Goal: Check status: Check status

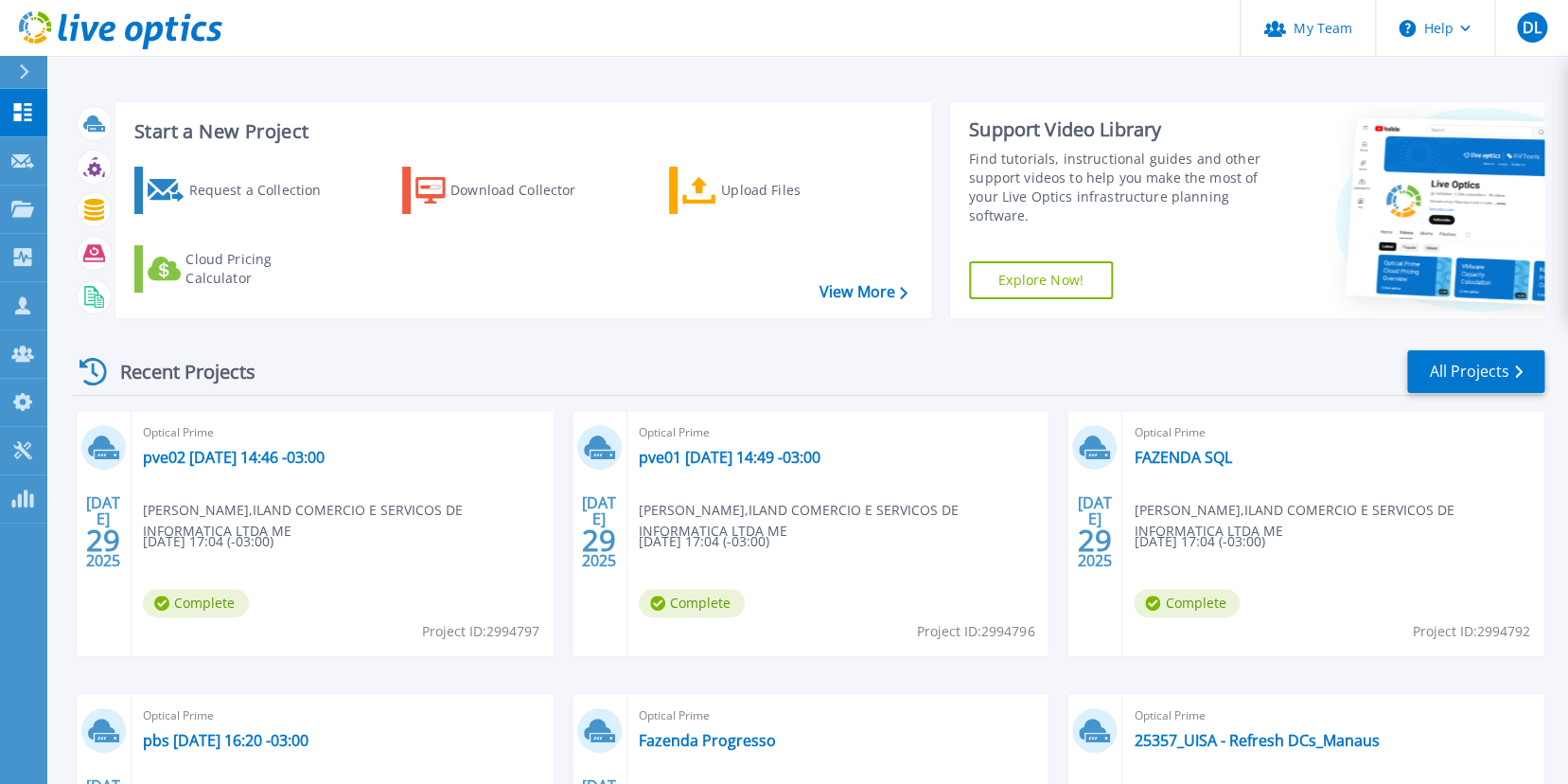
click at [791, 373] on div "Recent Projects All Projects" at bounding box center [808, 373] width 1472 height 48
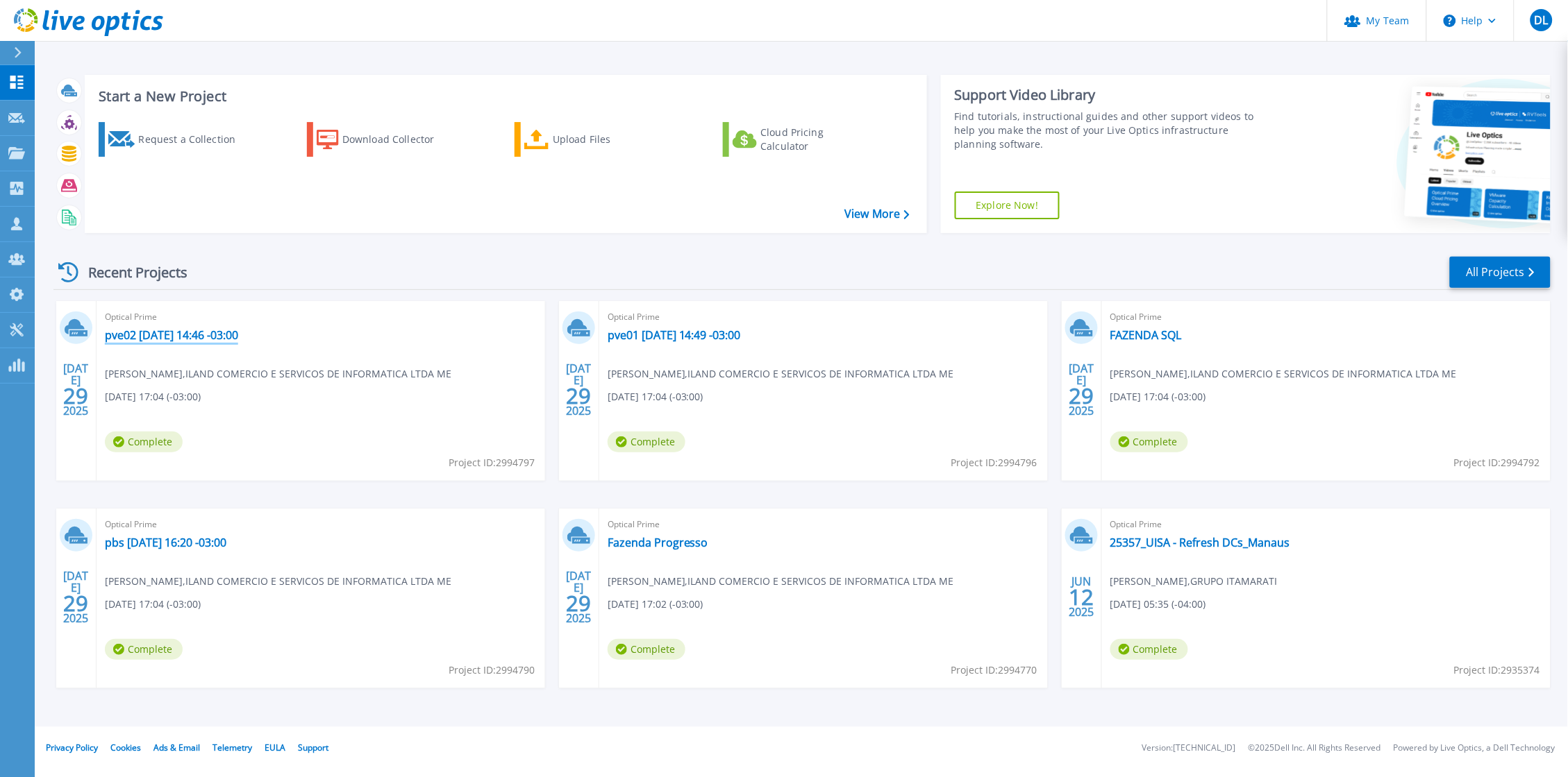
click at [186, 330] on link "pve02 2025-07-28 14:46 -03:00" at bounding box center [171, 335] width 133 height 14
click at [655, 338] on link "pve01 2025-07-28 14:49 -03:00" at bounding box center [674, 335] width 133 height 14
click at [1128, 339] on link "FAZENDA SQL" at bounding box center [1146, 335] width 71 height 14
click at [185, 540] on link "pbs 2025-07-28 16:20 -03:00" at bounding box center [165, 543] width 122 height 14
click at [678, 540] on link "Fazenda Progresso" at bounding box center [658, 543] width 101 height 14
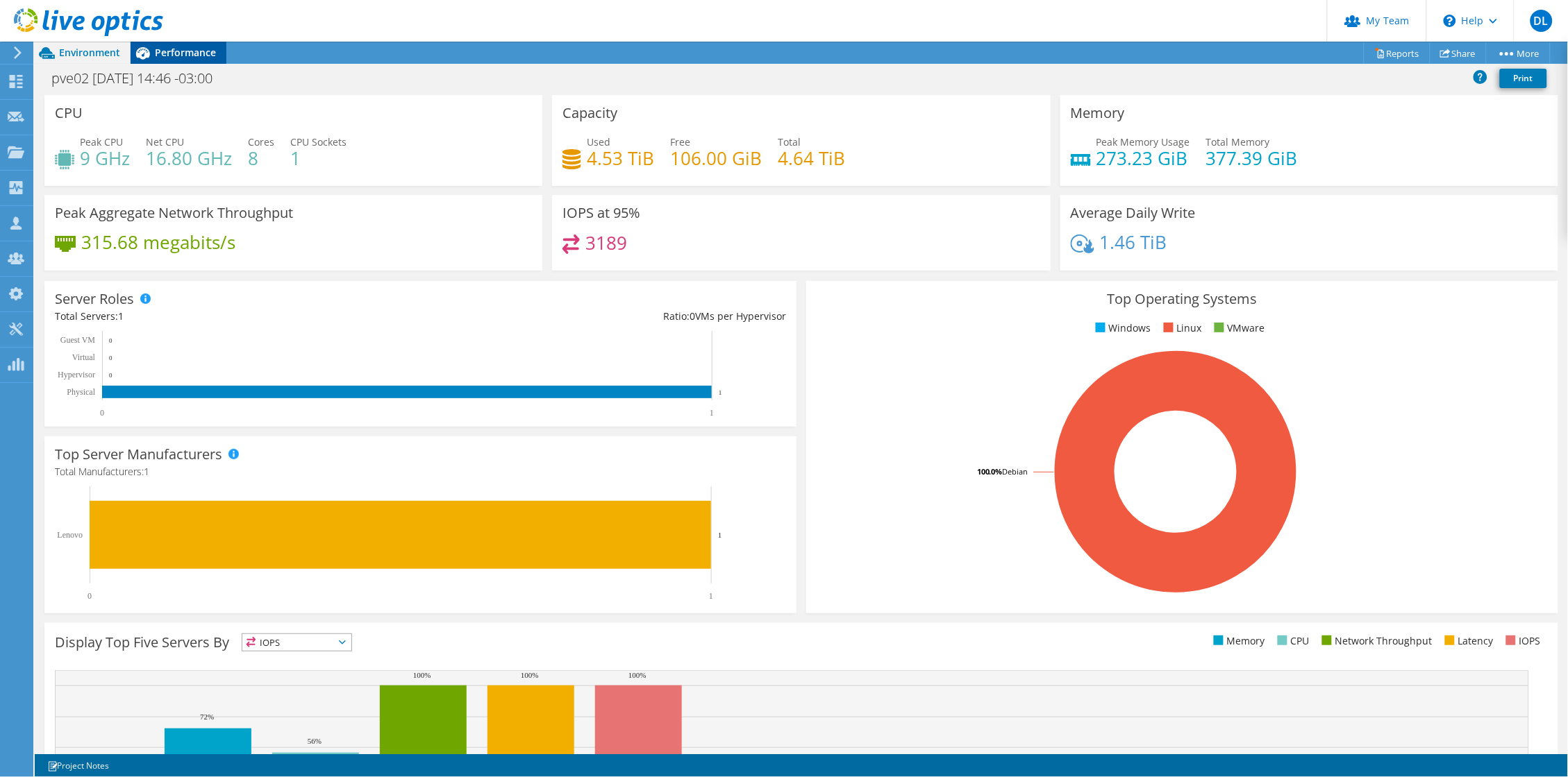
click at [159, 53] on span "Performance" at bounding box center [186, 52] width 61 height 13
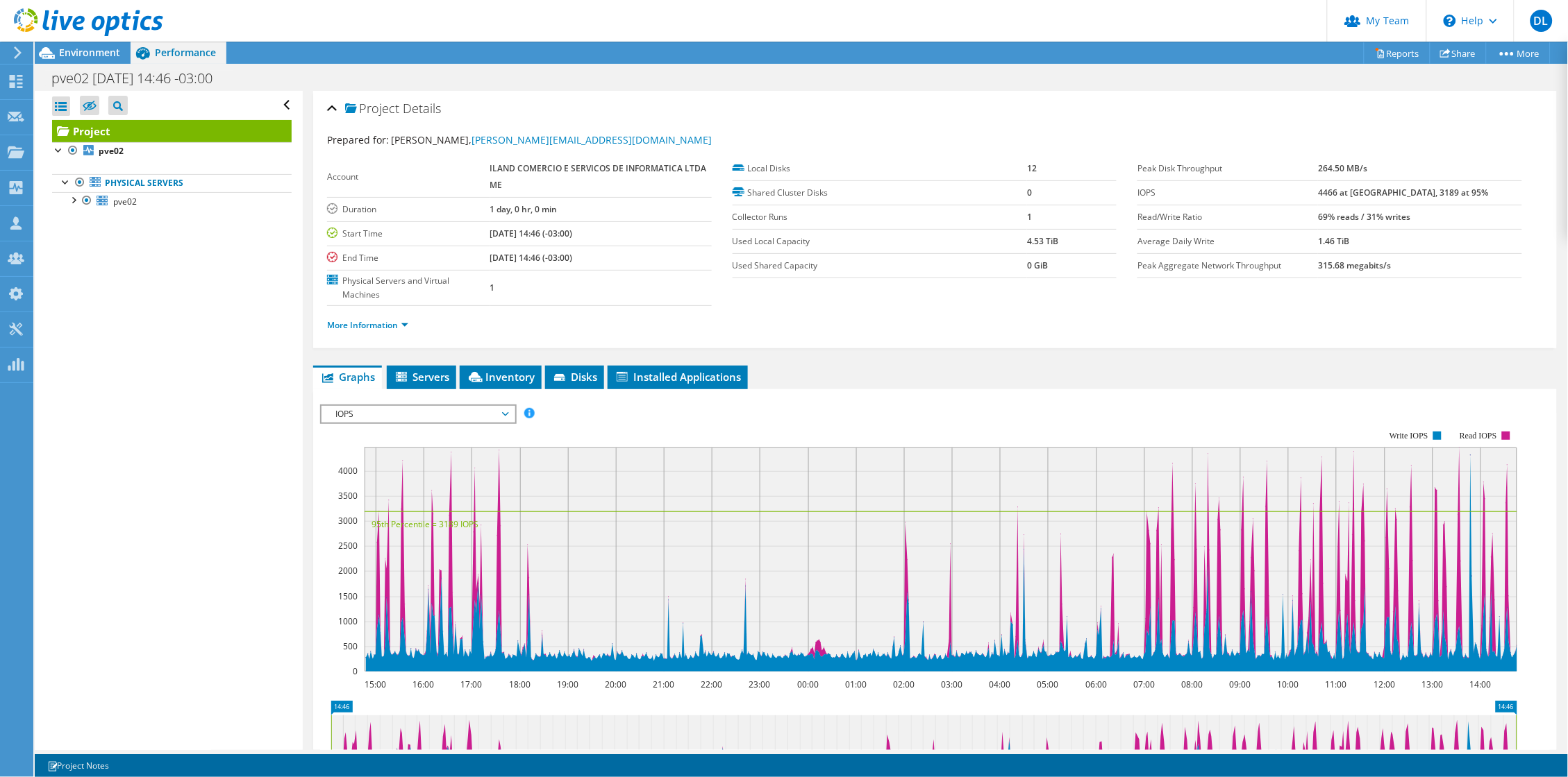
click at [96, 44] on div at bounding box center [82, 23] width 163 height 47
click at [85, 55] on span "Environment" at bounding box center [90, 52] width 61 height 13
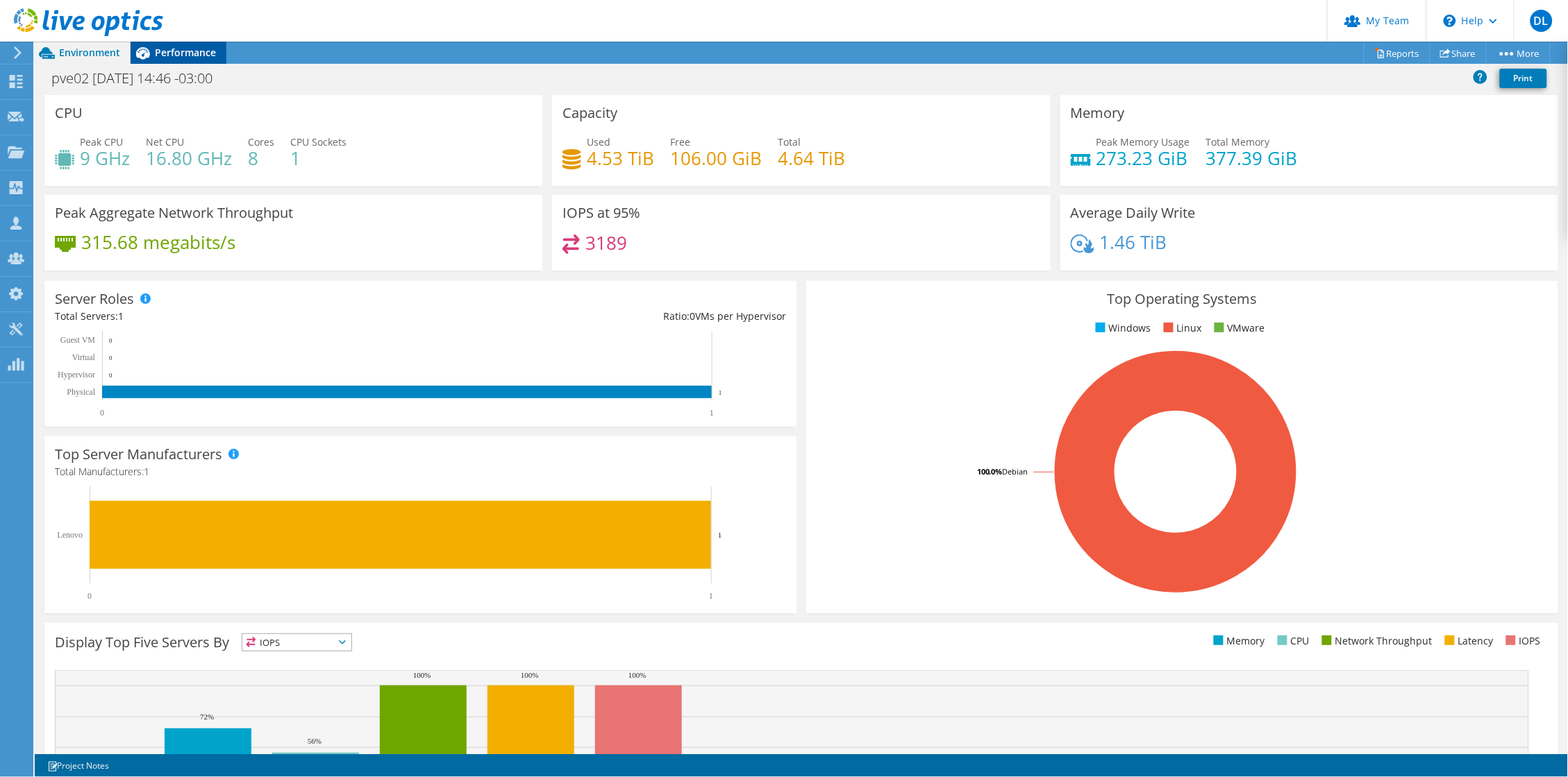
click at [154, 52] on icon at bounding box center [142, 52] width 24 height 24
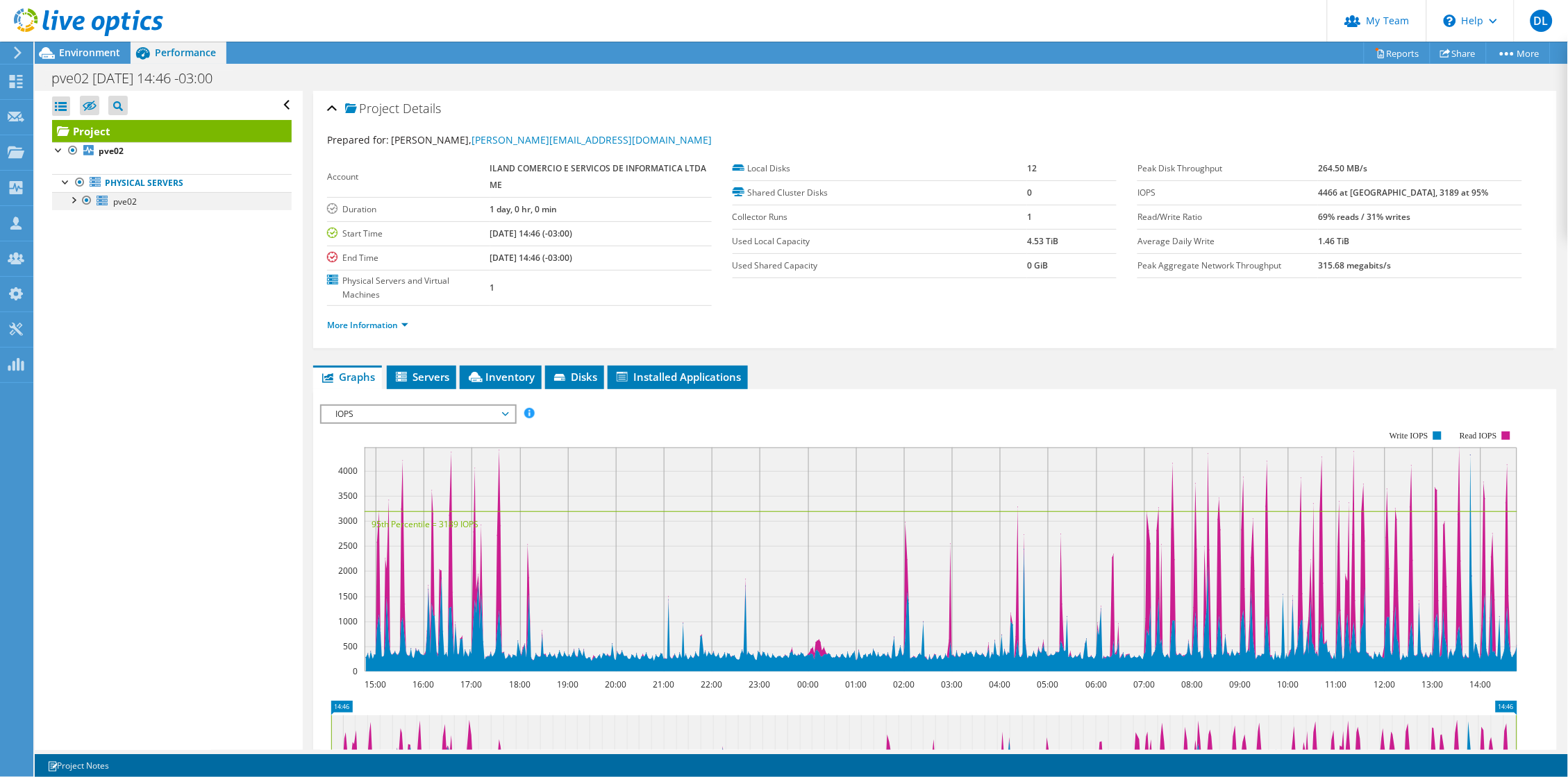
click at [71, 204] on div at bounding box center [73, 199] width 14 height 14
click at [443, 422] on span "IOPS" at bounding box center [418, 414] width 179 height 17
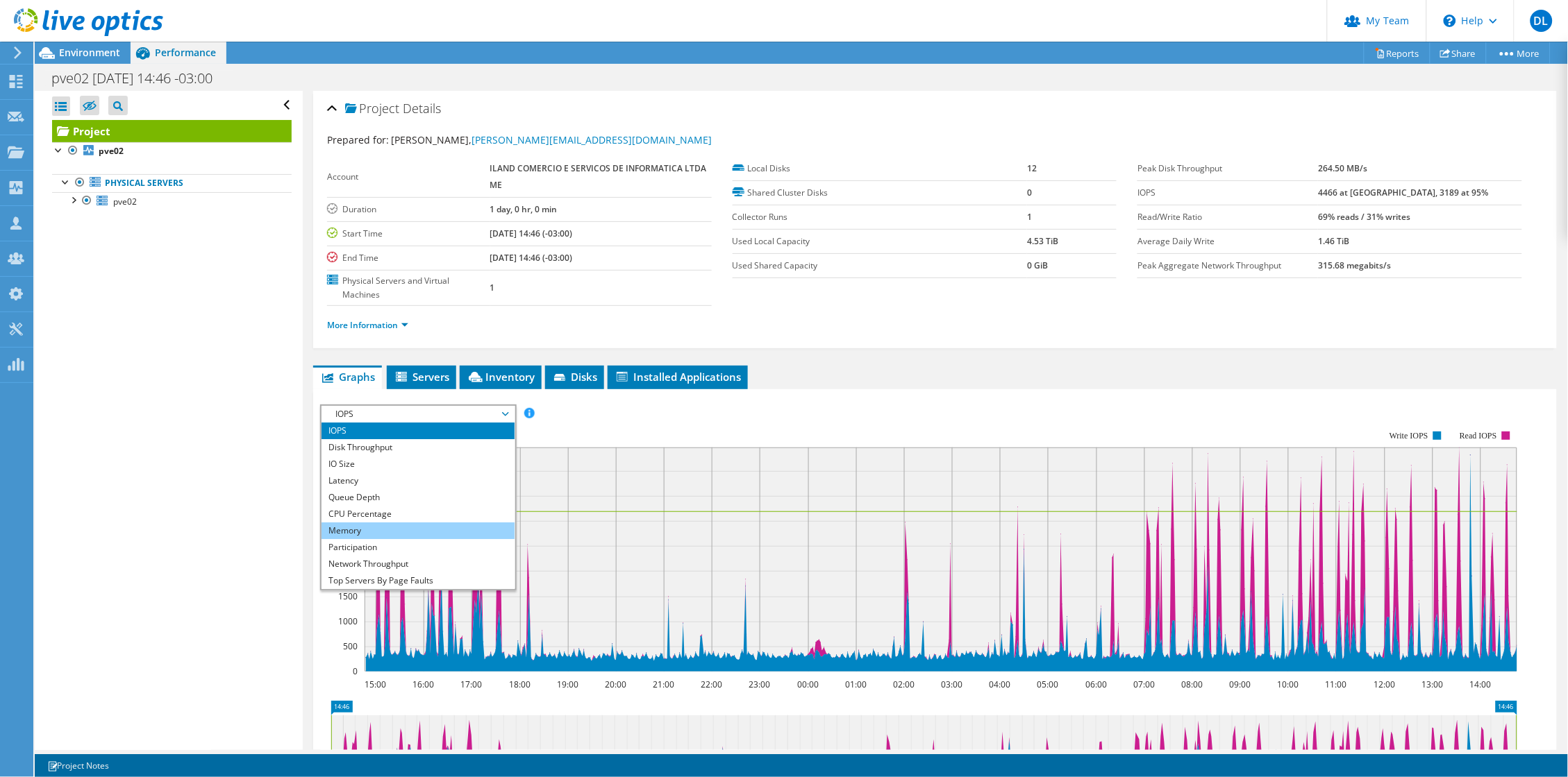
click at [366, 538] on li "Memory" at bounding box center [418, 531] width 192 height 17
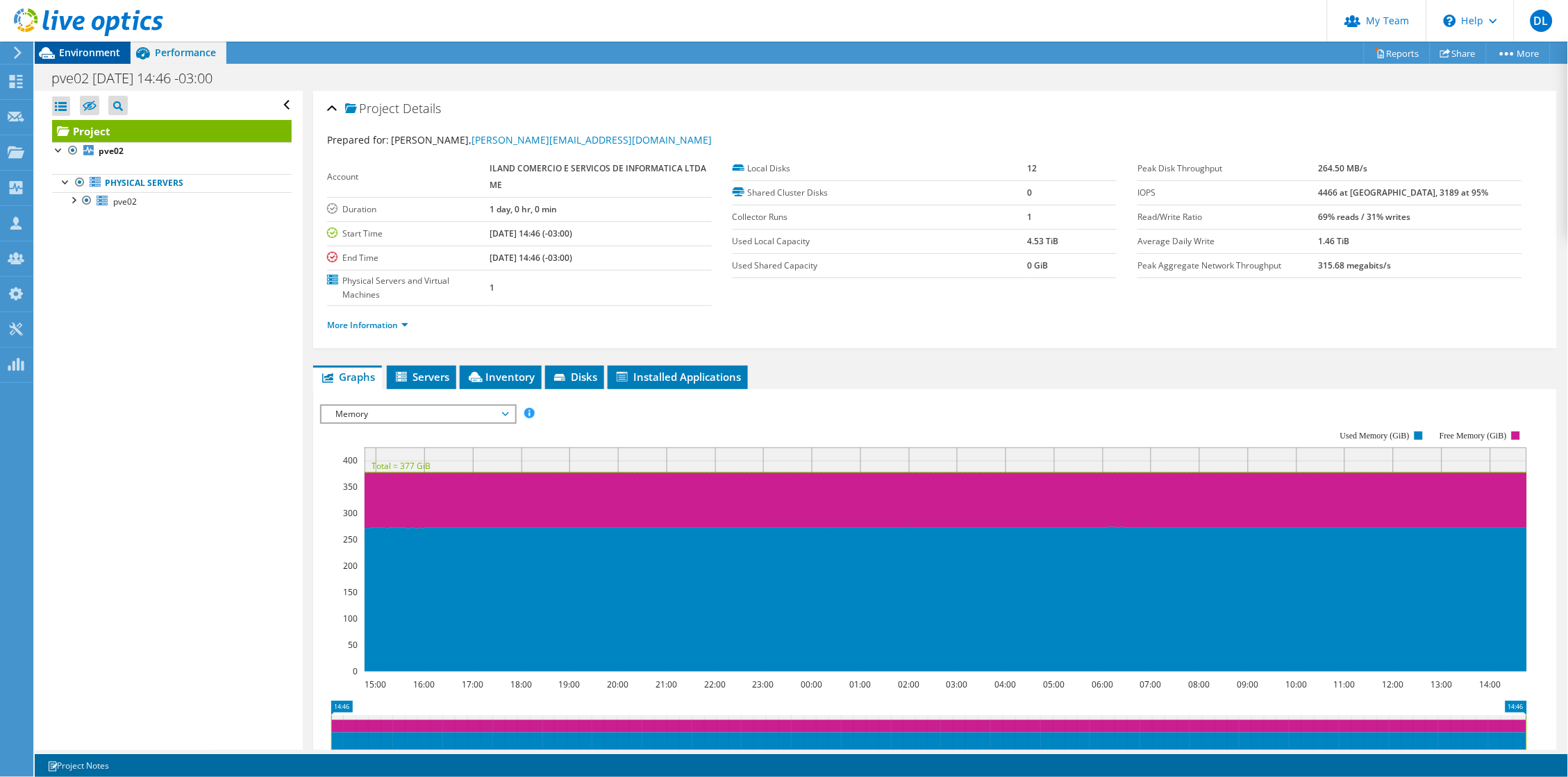
click at [86, 57] on span "Environment" at bounding box center [90, 52] width 61 height 13
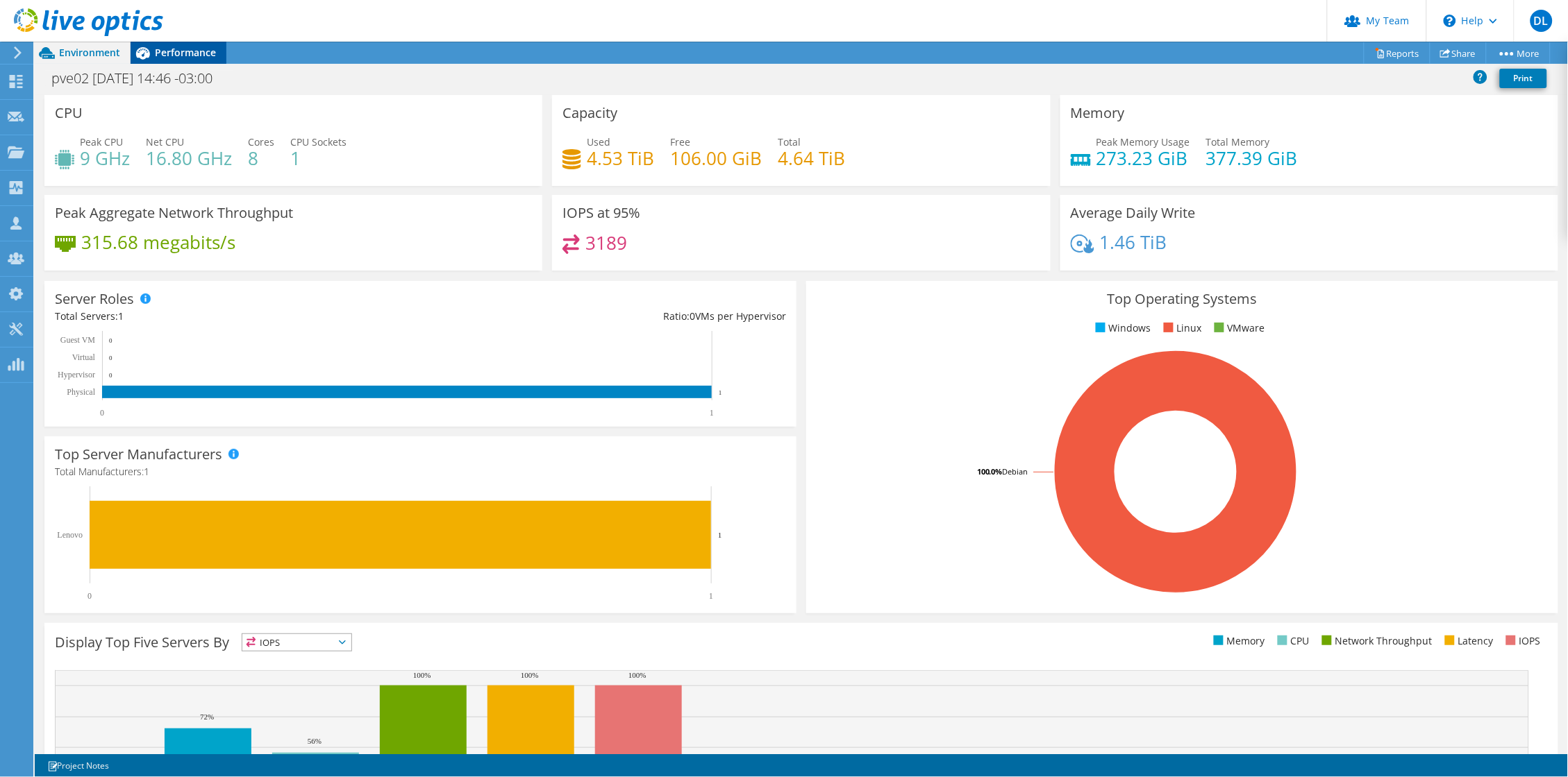
click at [159, 63] on div "Performance" at bounding box center [179, 52] width 96 height 22
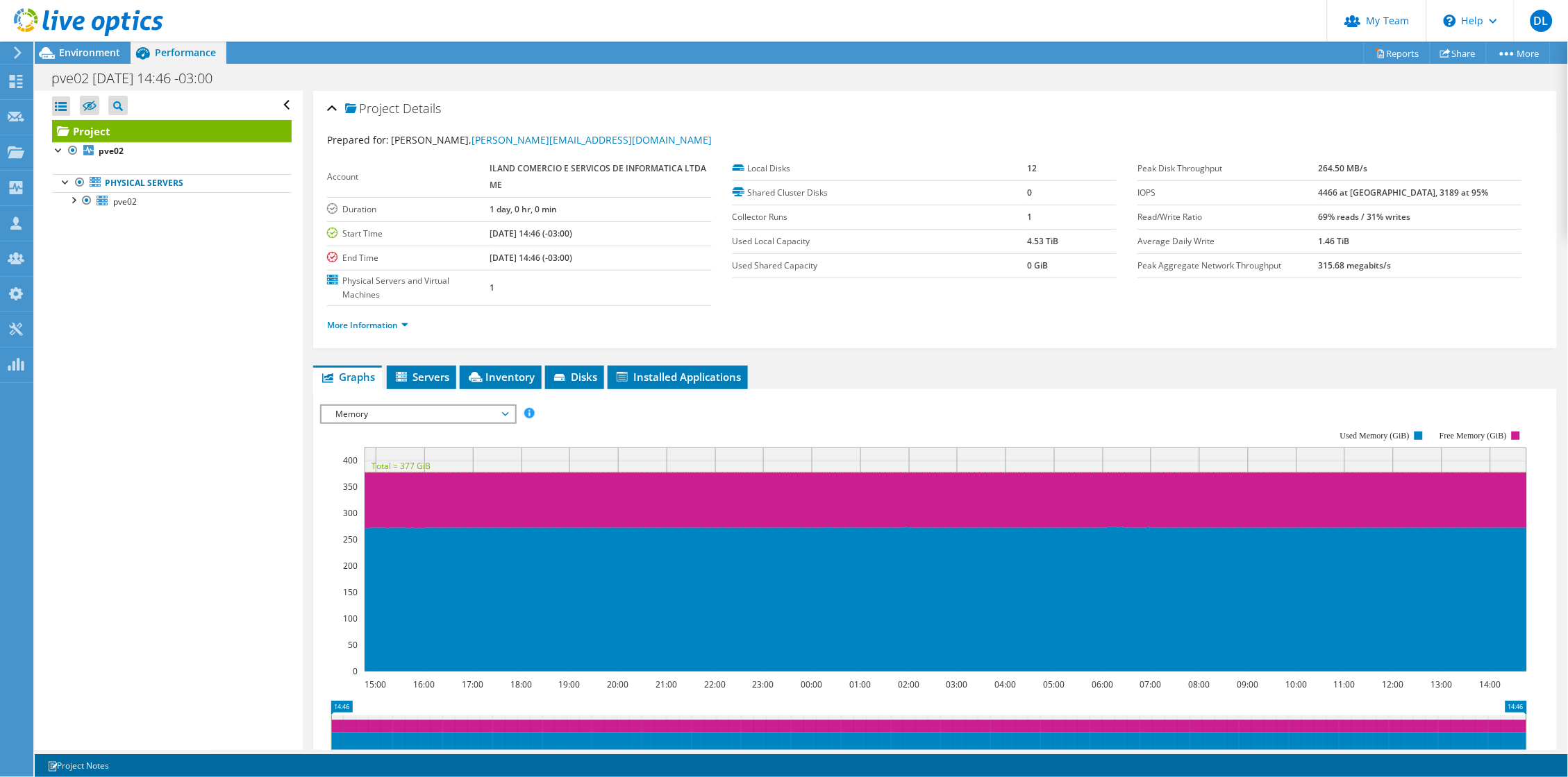
click at [405, 325] on li "More Information" at bounding box center [372, 326] width 90 height 15
click at [404, 327] on link "More Information" at bounding box center [368, 325] width 82 height 12
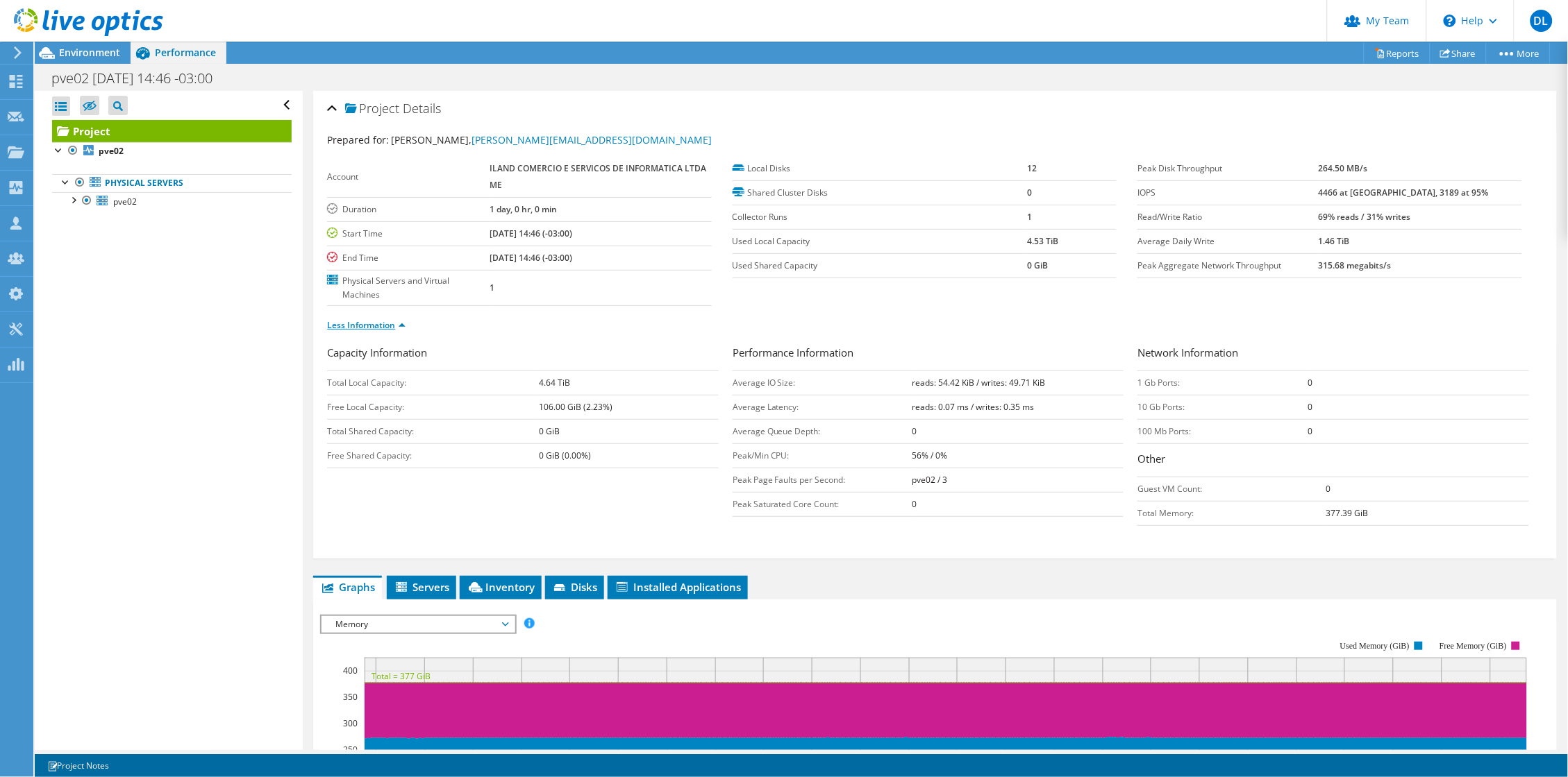
click at [404, 327] on link "Less Information" at bounding box center [366, 325] width 79 height 12
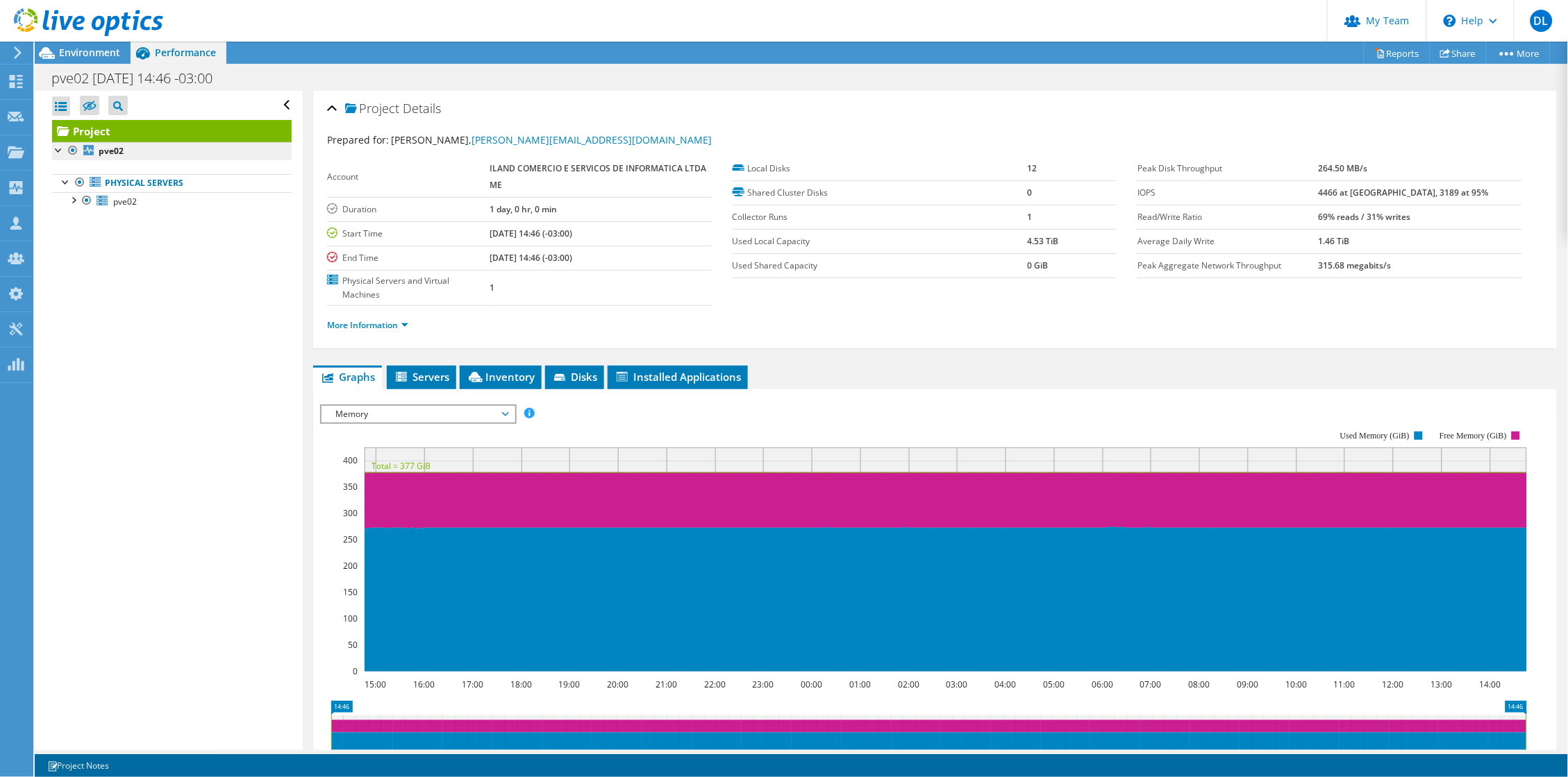
click at [108, 155] on b "pve02" at bounding box center [111, 151] width 25 height 12
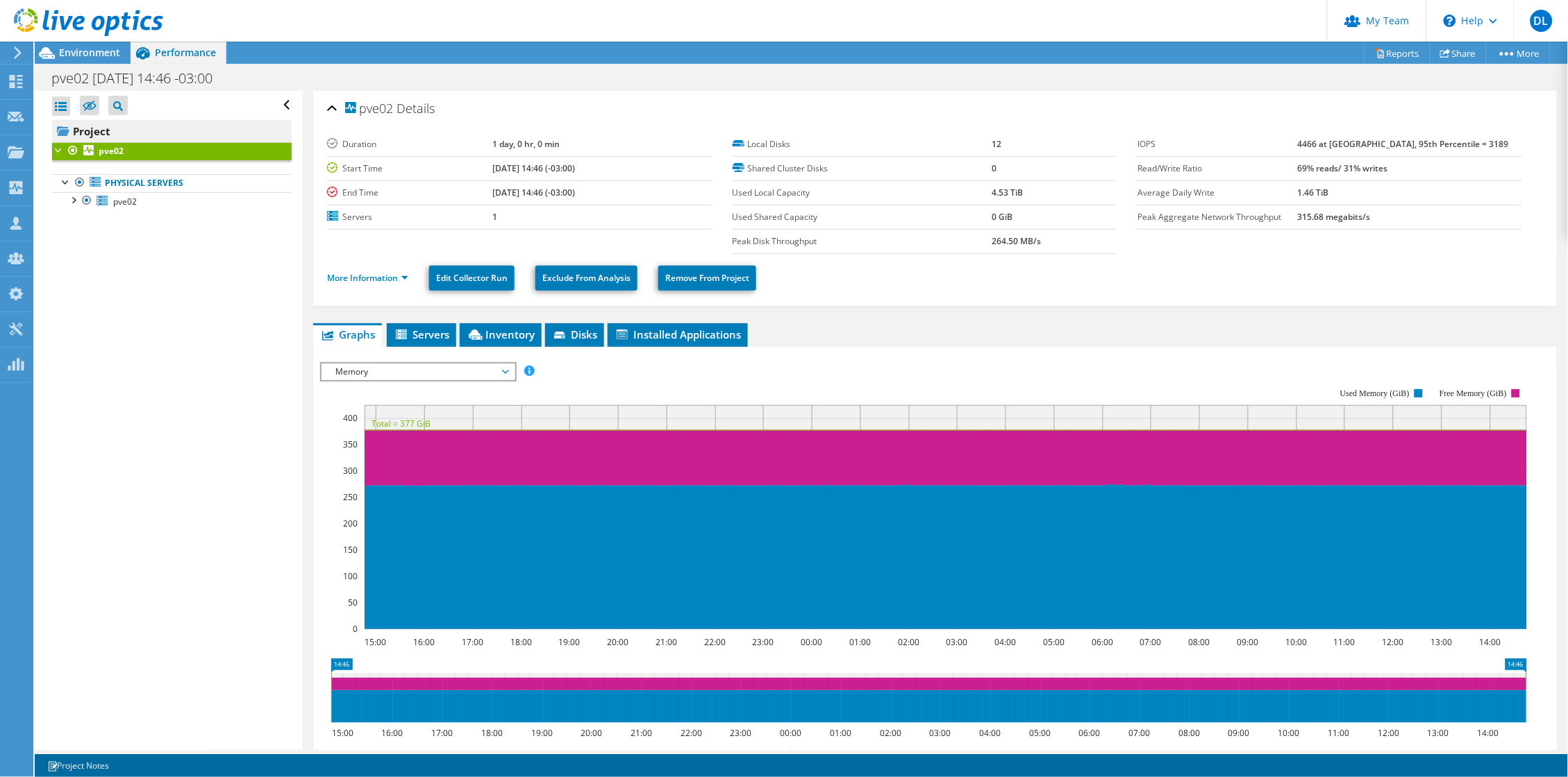
click at [95, 132] on link "Project" at bounding box center [171, 131] width 240 height 22
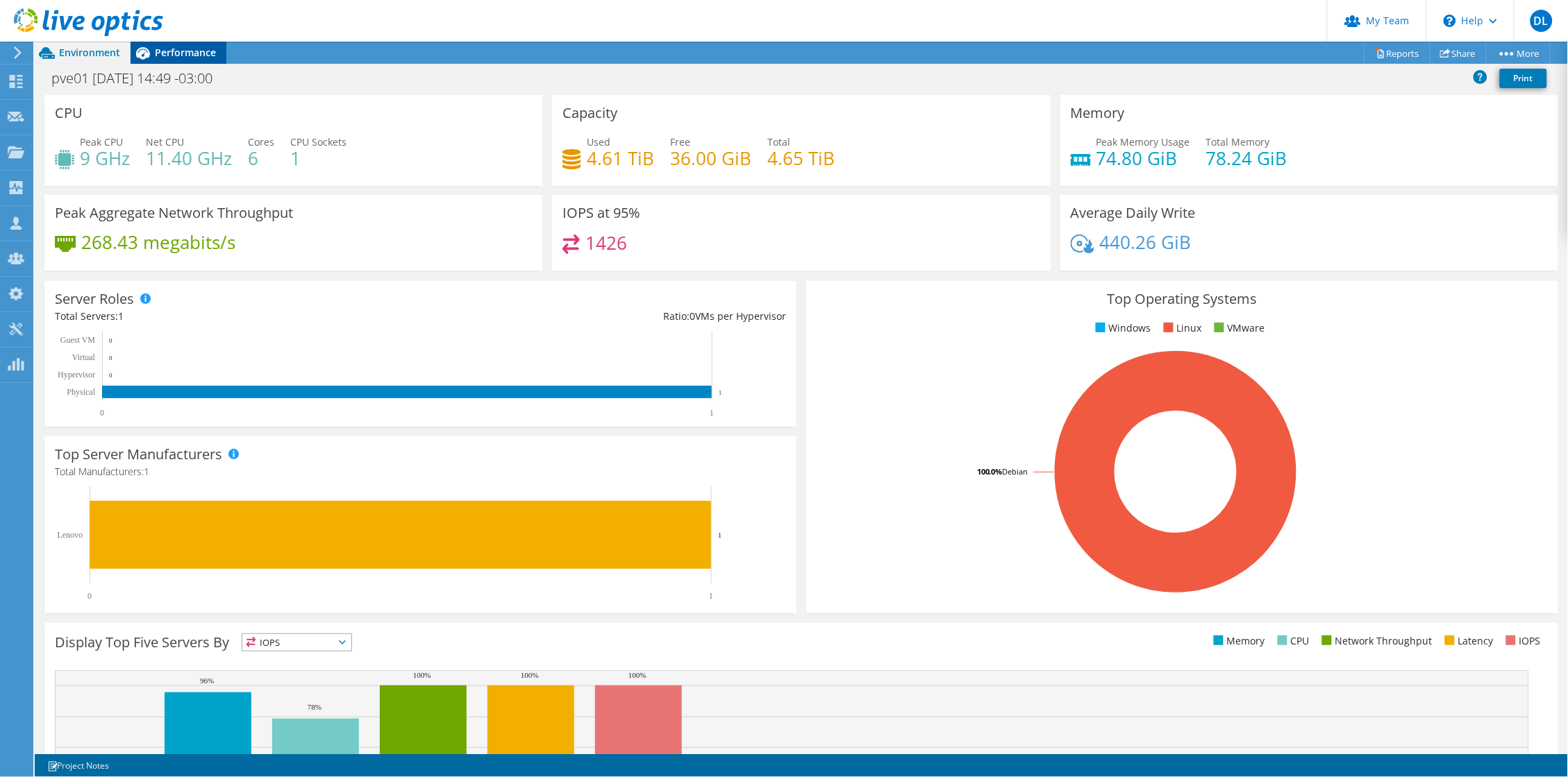
click at [165, 47] on span "Performance" at bounding box center [186, 52] width 61 height 13
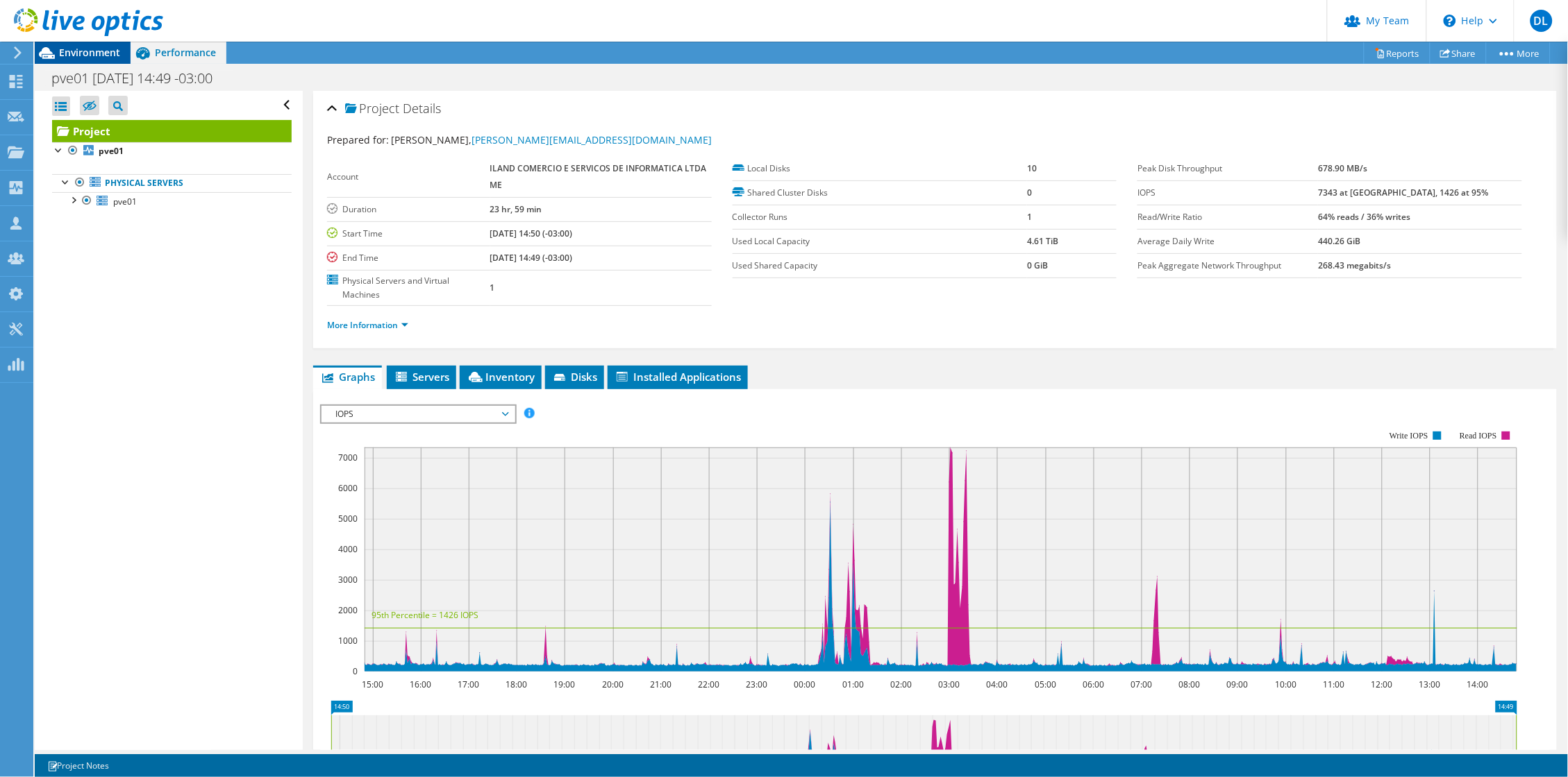
click at [93, 49] on span "Environment" at bounding box center [90, 52] width 61 height 13
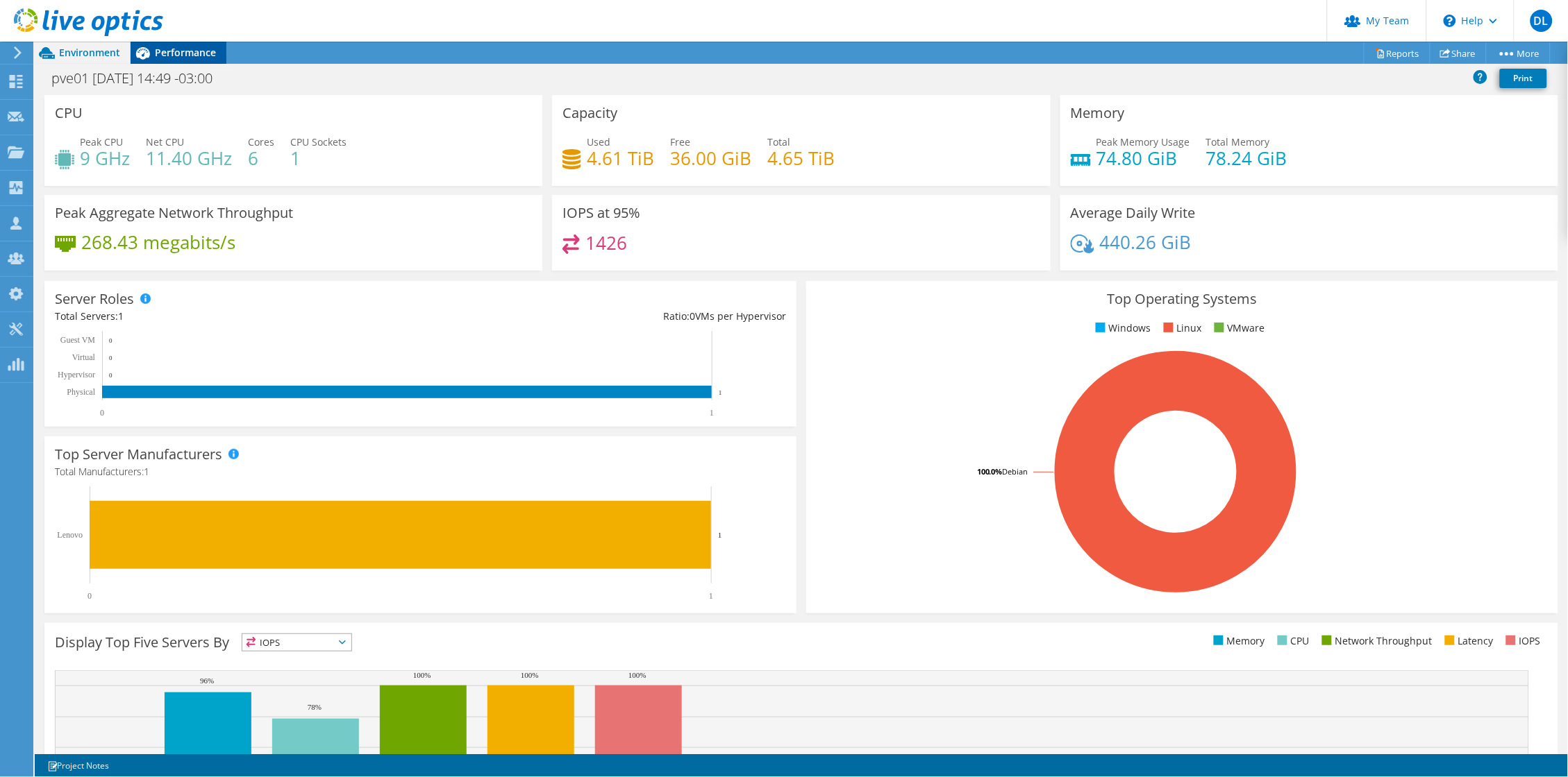
click at [197, 56] on span "Performance" at bounding box center [186, 52] width 61 height 13
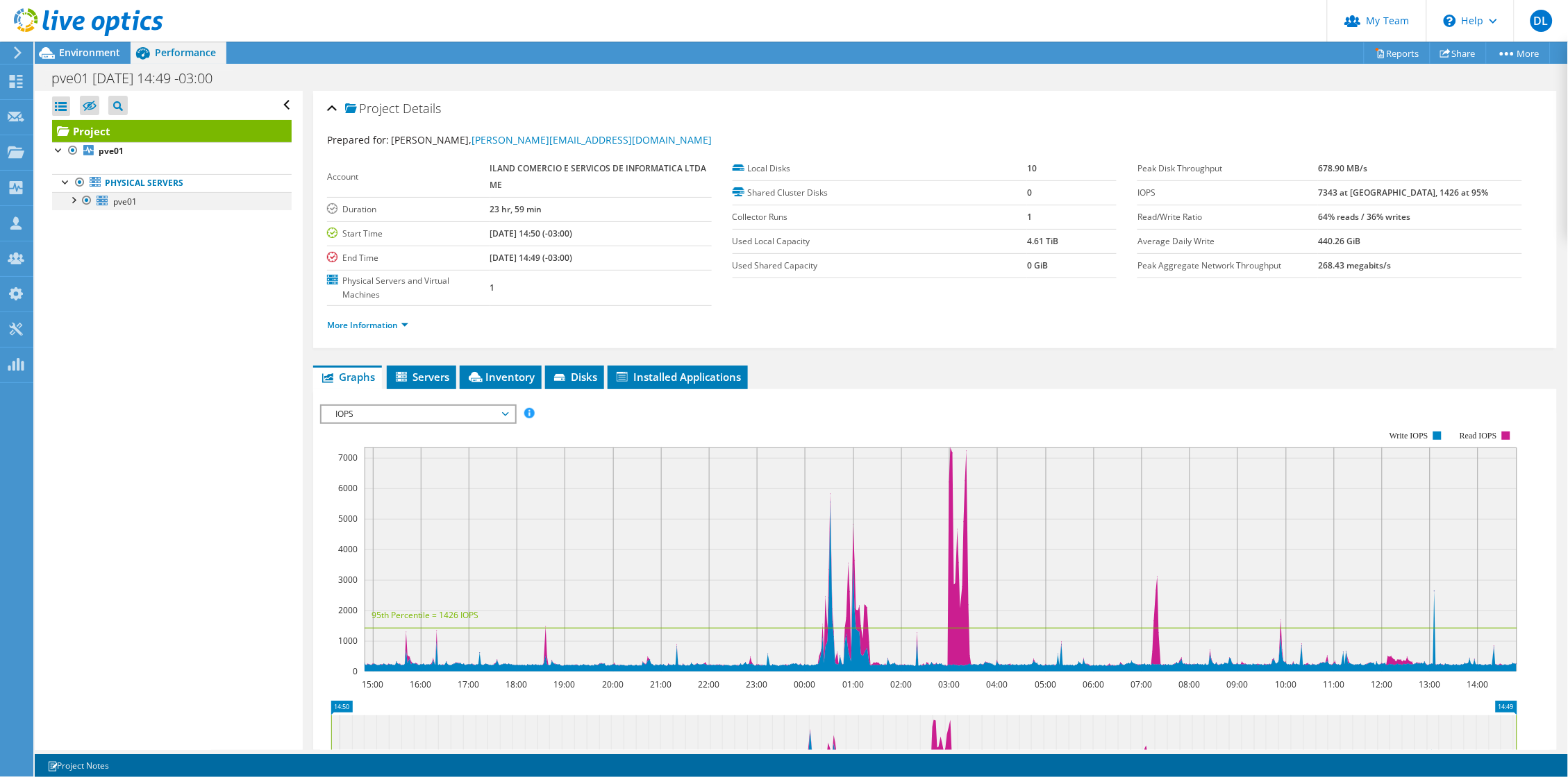
click at [77, 205] on div at bounding box center [73, 199] width 14 height 14
click at [94, 59] on div "Environment" at bounding box center [83, 52] width 96 height 22
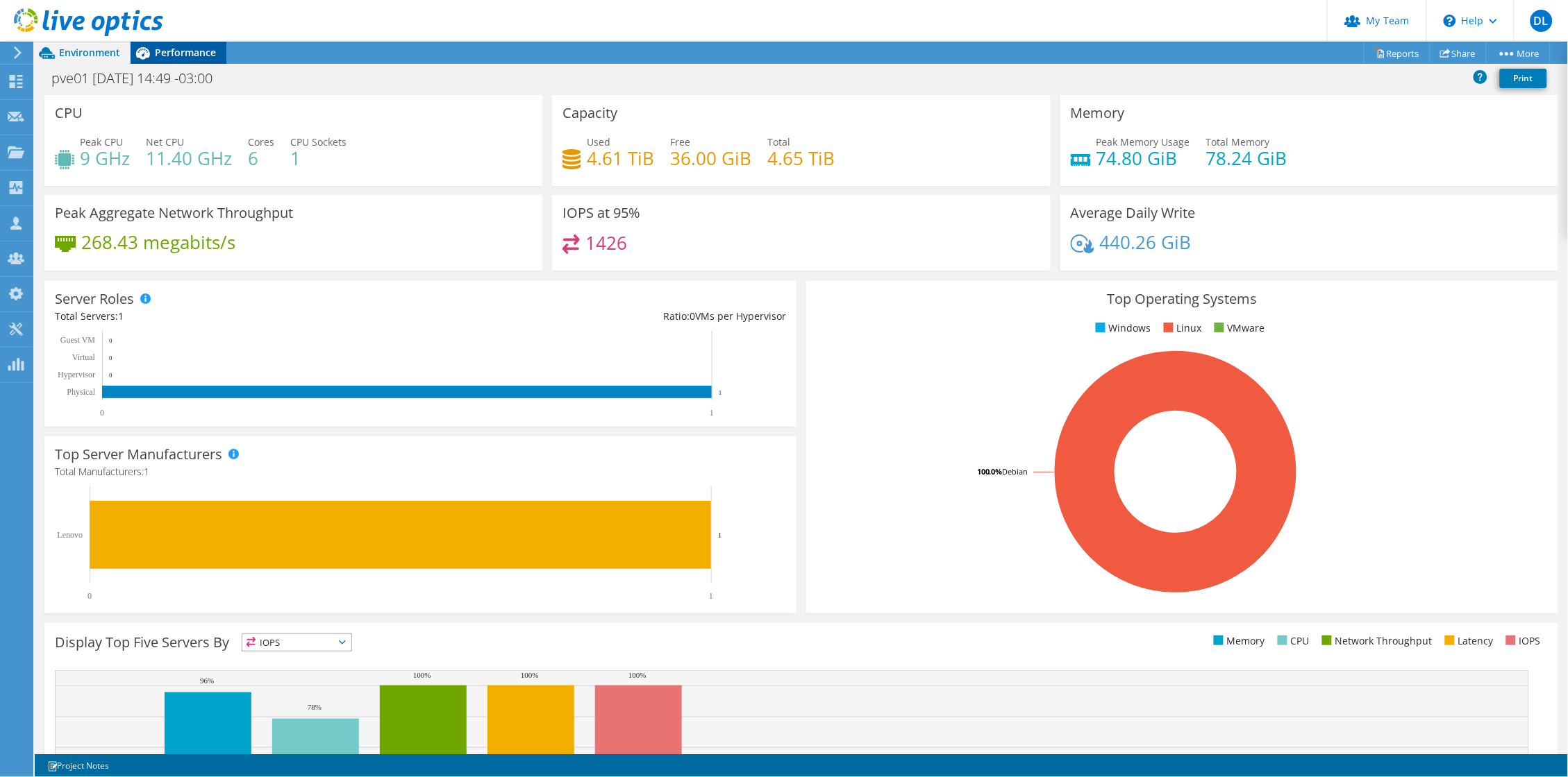
click at [203, 60] on div "Performance" at bounding box center [179, 52] width 96 height 22
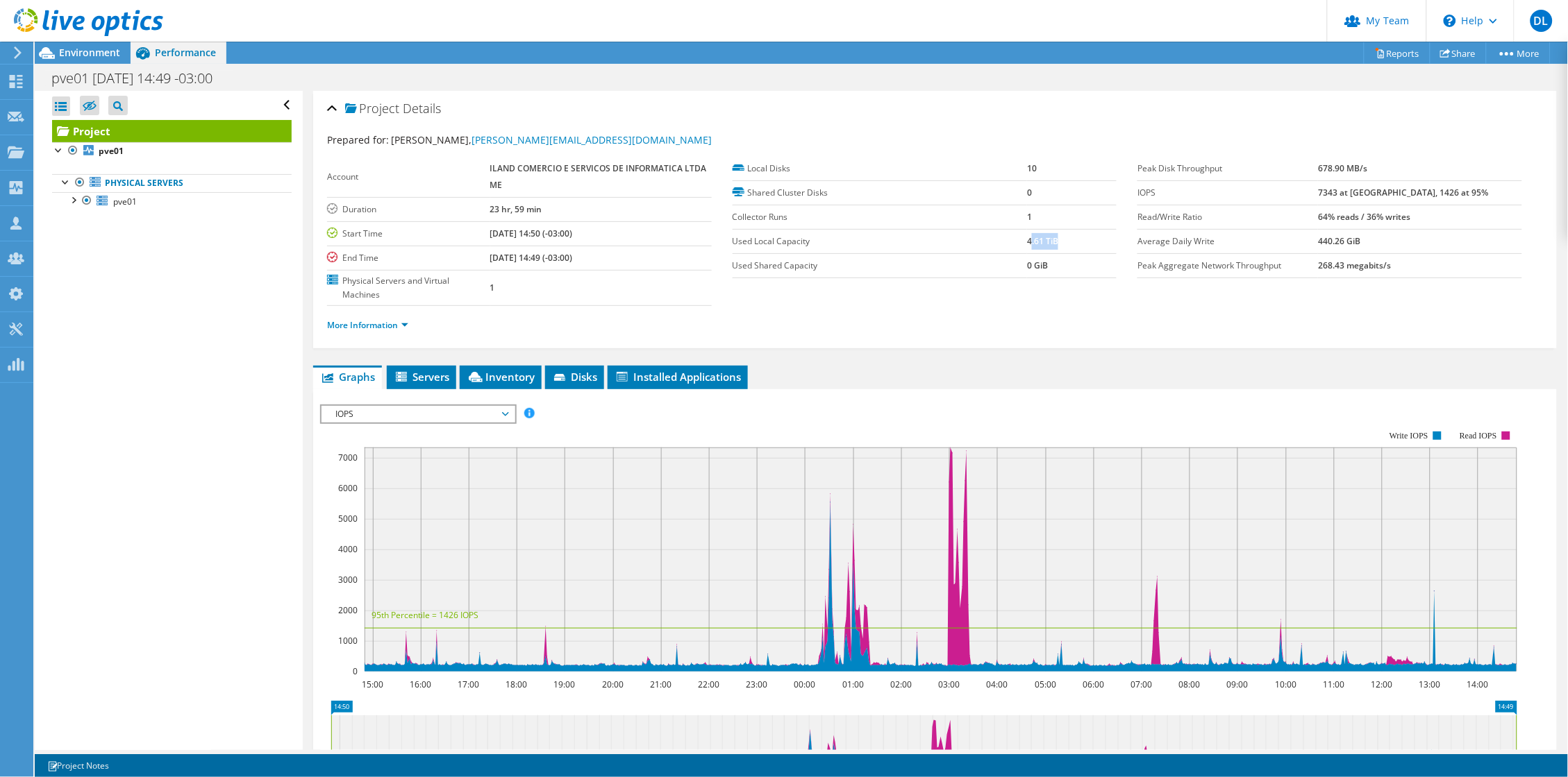
drag, startPoint x: 1024, startPoint y: 245, endPoint x: 1052, endPoint y: 244, distance: 28.0
click at [1052, 244] on td "4.61 TiB" at bounding box center [1072, 241] width 90 height 24
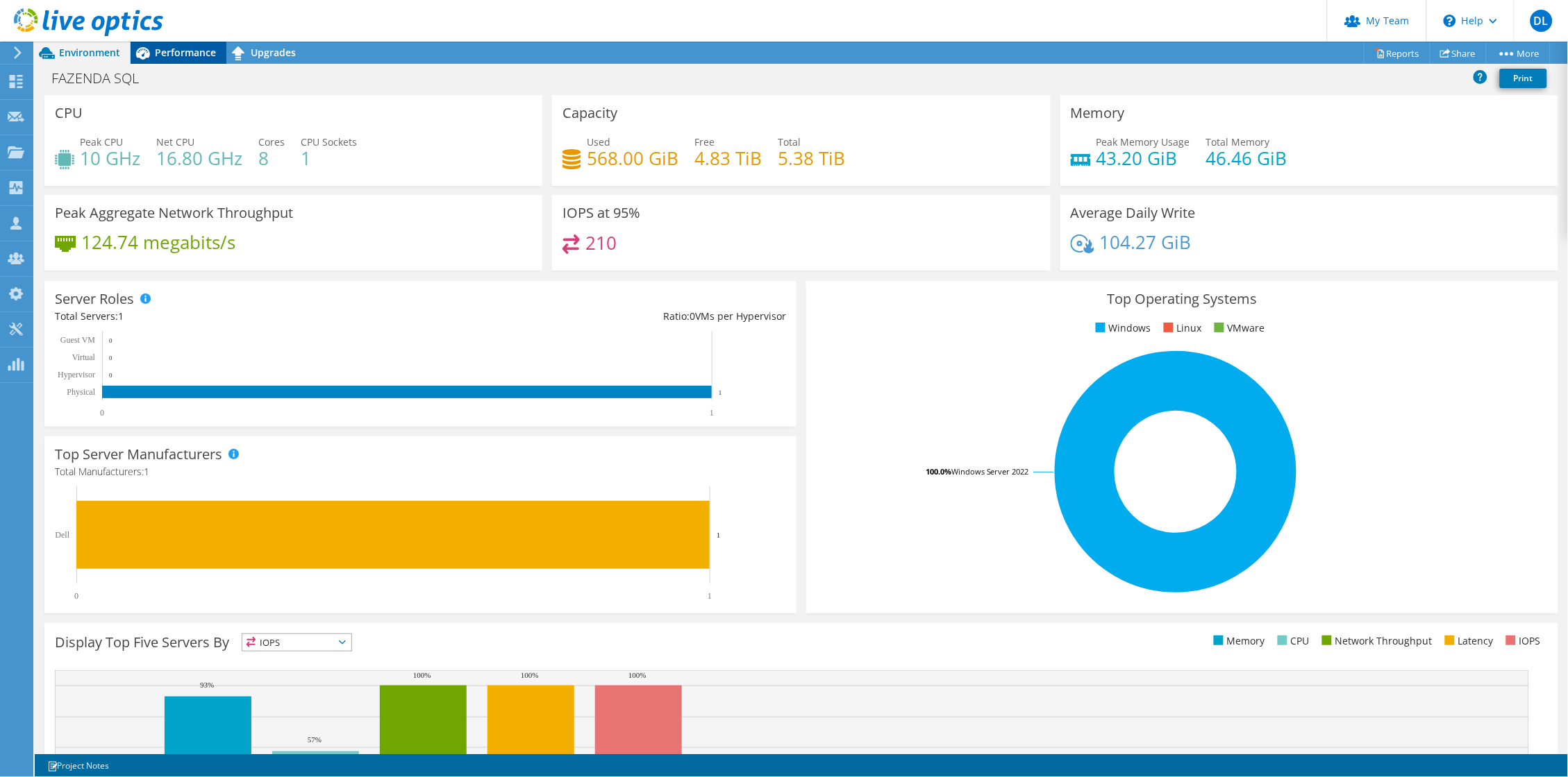
click at [166, 56] on span "Performance" at bounding box center [186, 52] width 61 height 13
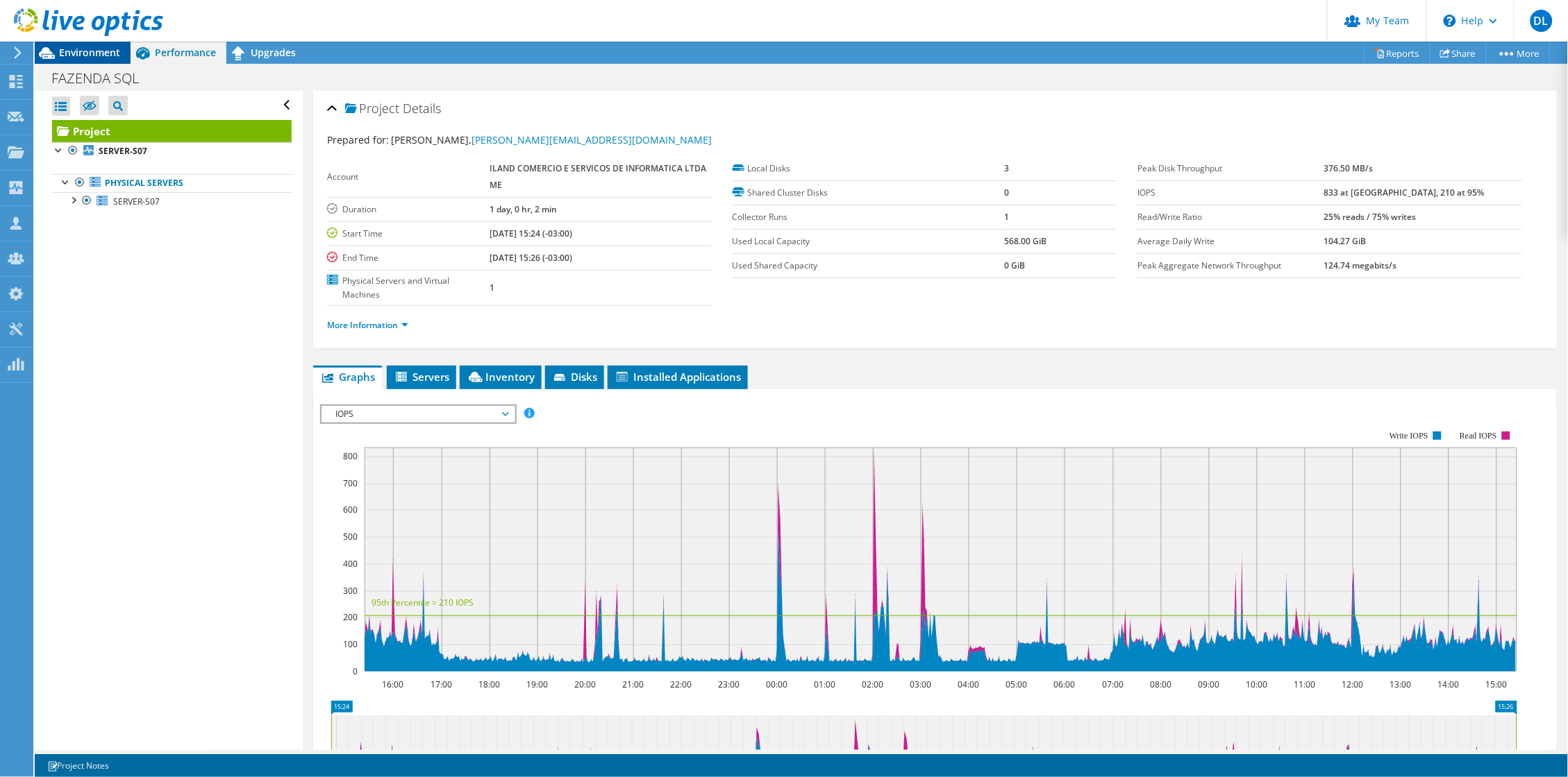
click at [96, 55] on span "Environment" at bounding box center [90, 52] width 61 height 13
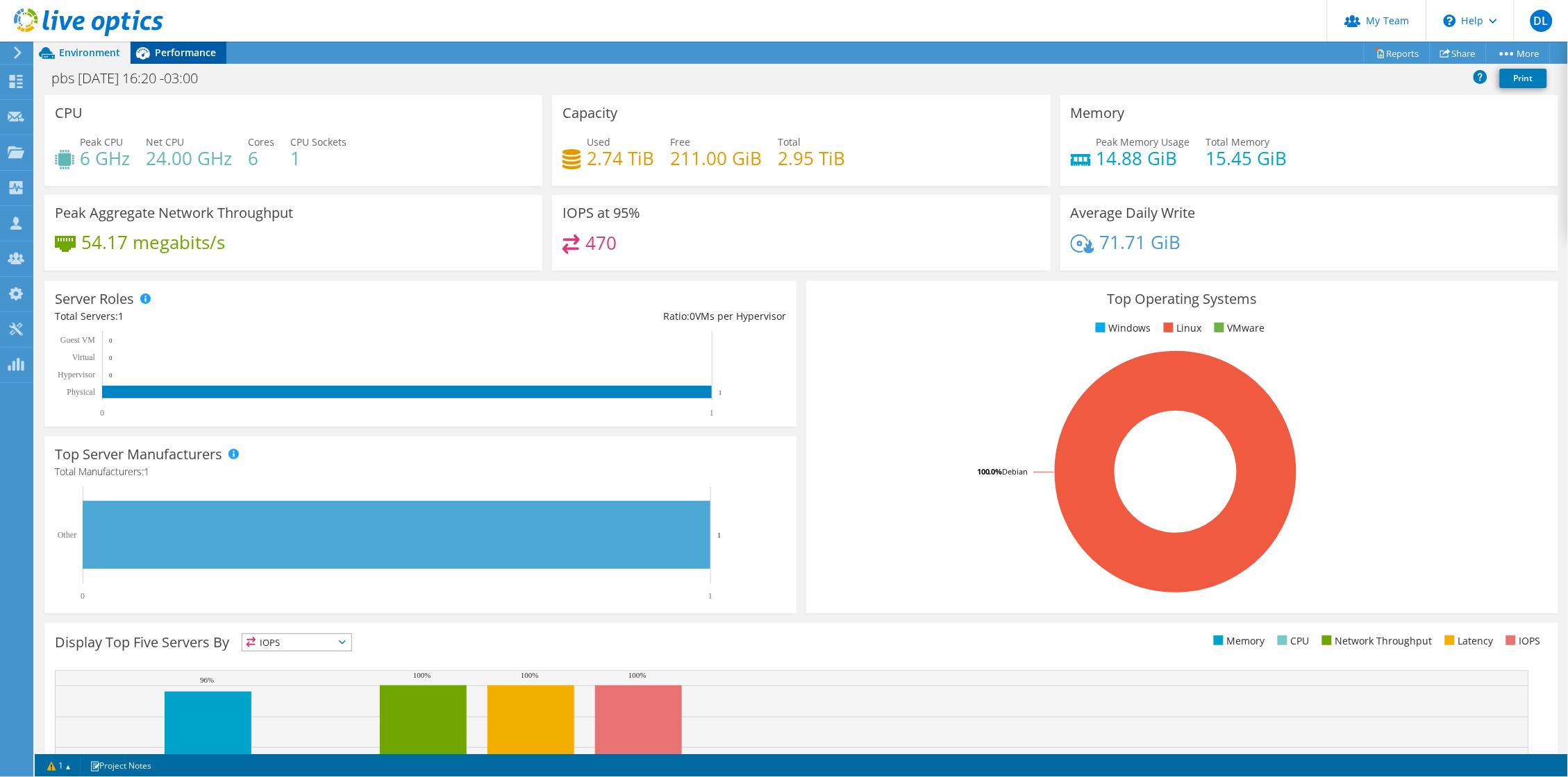
click at [184, 47] on span "Performance" at bounding box center [186, 52] width 61 height 13
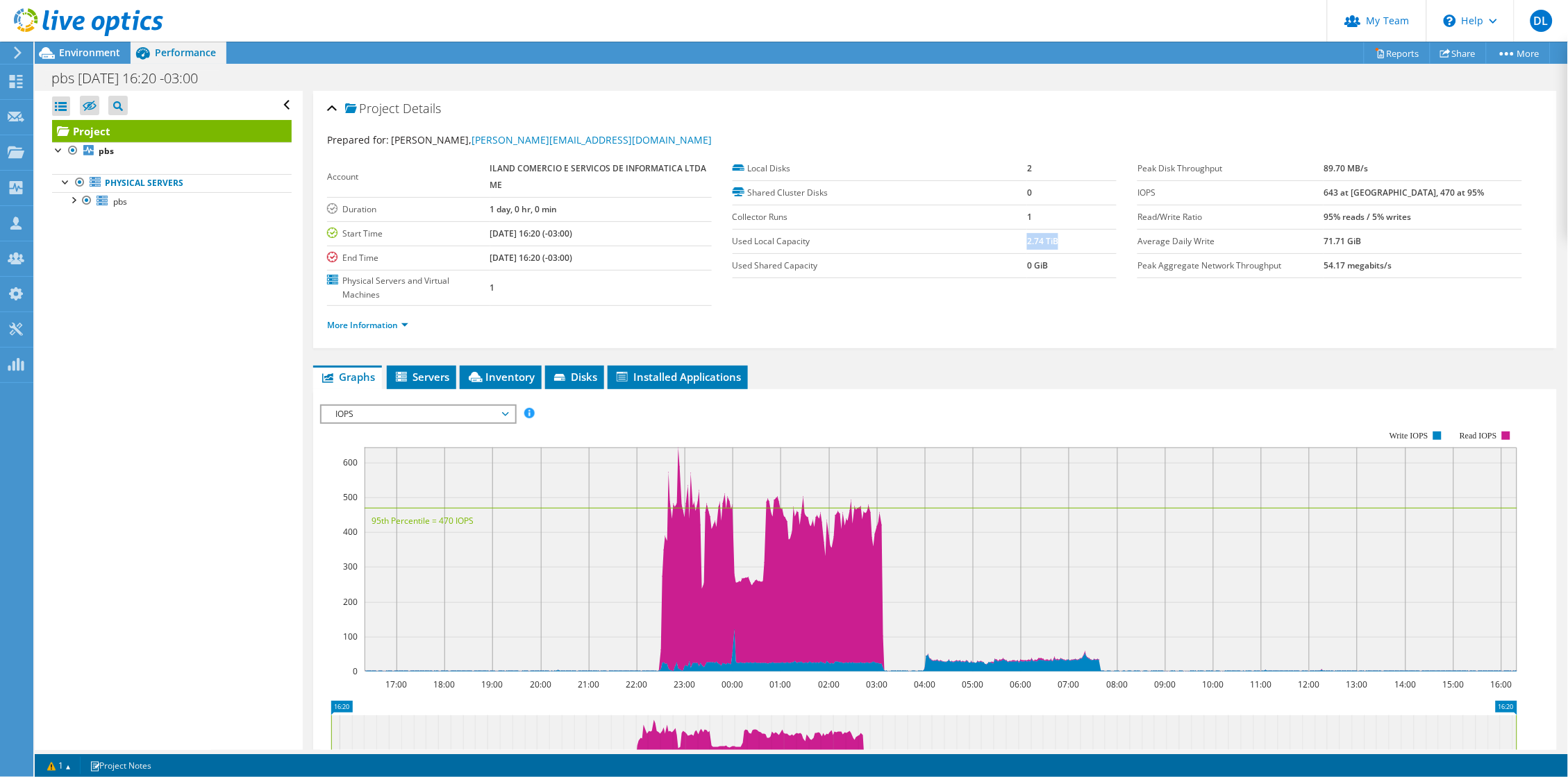
drag, startPoint x: 1019, startPoint y: 246, endPoint x: 1057, endPoint y: 244, distance: 38.1
click at [1057, 244] on tr "Used Local Capacity 2.74 TiB" at bounding box center [925, 241] width 384 height 24
click at [1057, 244] on td "2.74 TiB" at bounding box center [1072, 241] width 90 height 24
drag, startPoint x: 1051, startPoint y: 246, endPoint x: 1017, endPoint y: 246, distance: 34.0
click at [1017, 246] on tr "Used Local Capacity 2.74 TiB" at bounding box center [925, 241] width 384 height 24
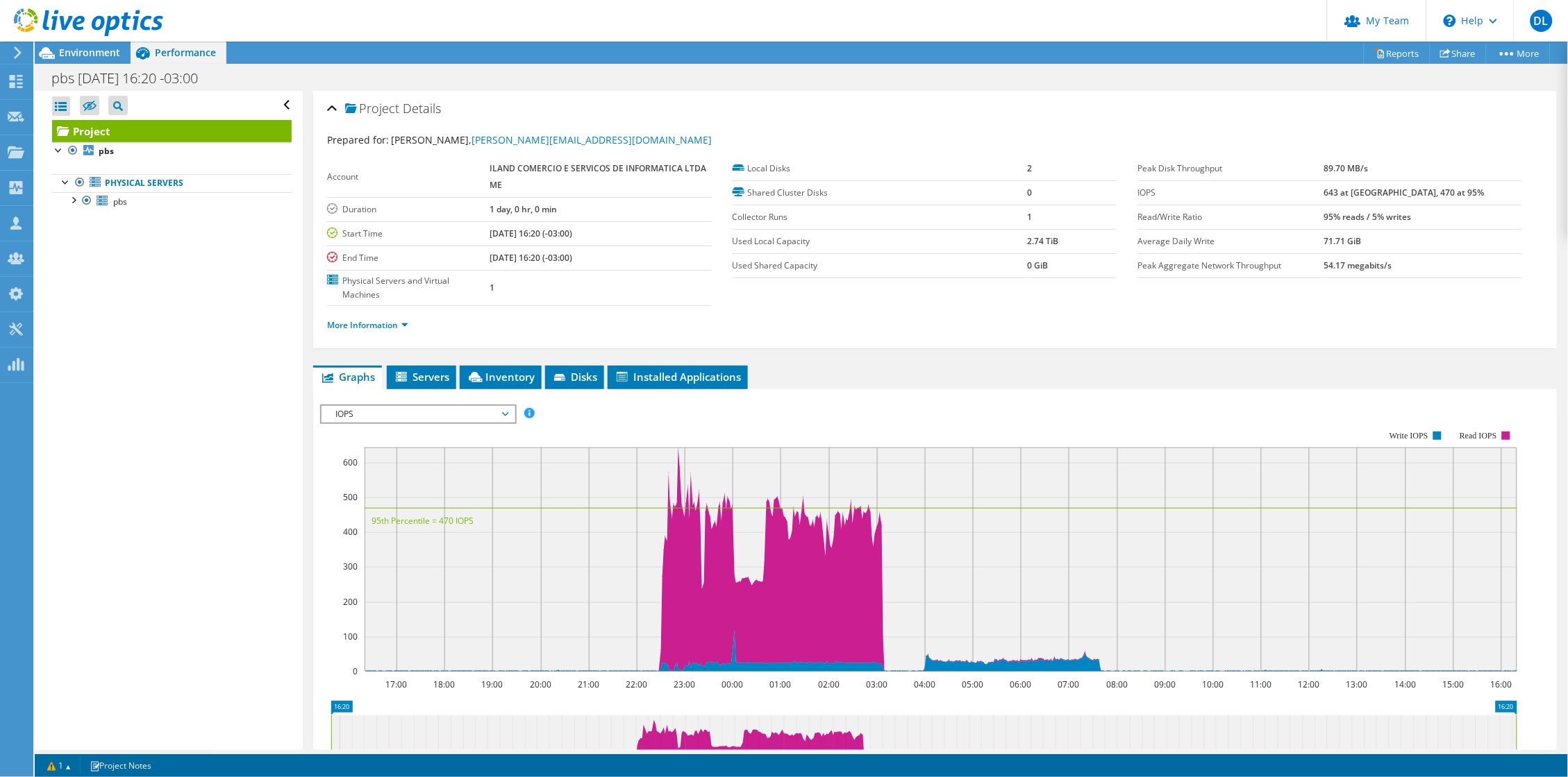
click at [1027, 245] on b "2.74 TiB" at bounding box center [1043, 241] width 31 height 12
drag, startPoint x: 1020, startPoint y: 243, endPoint x: 1054, endPoint y: 244, distance: 34.0
click at [1054, 244] on td "2.74 TiB" at bounding box center [1072, 241] width 90 height 24
click at [428, 422] on span "IOPS" at bounding box center [418, 414] width 179 height 17
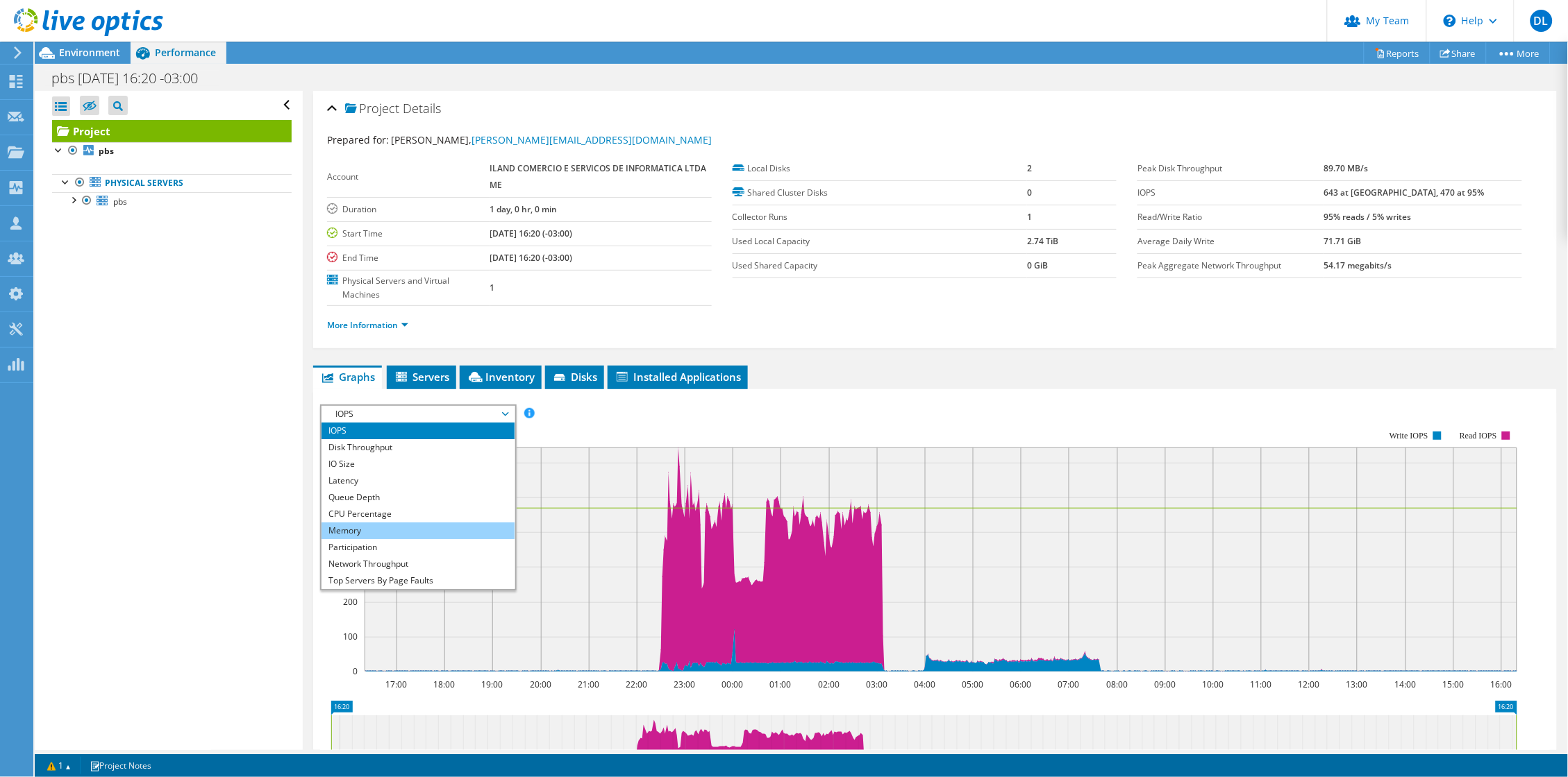
click at [386, 536] on li "Memory" at bounding box center [418, 531] width 192 height 17
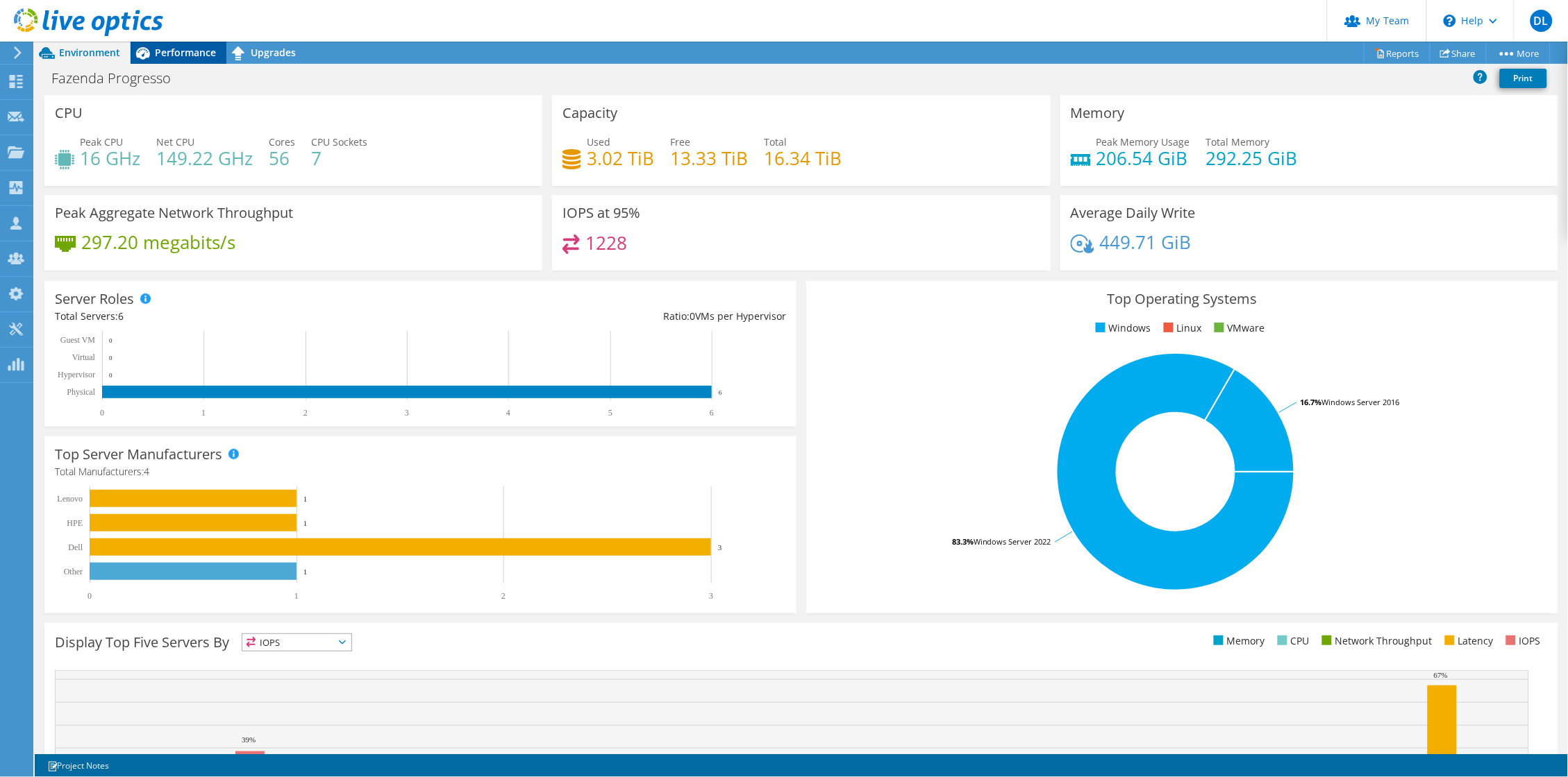
click at [188, 60] on div "Performance" at bounding box center [179, 52] width 96 height 22
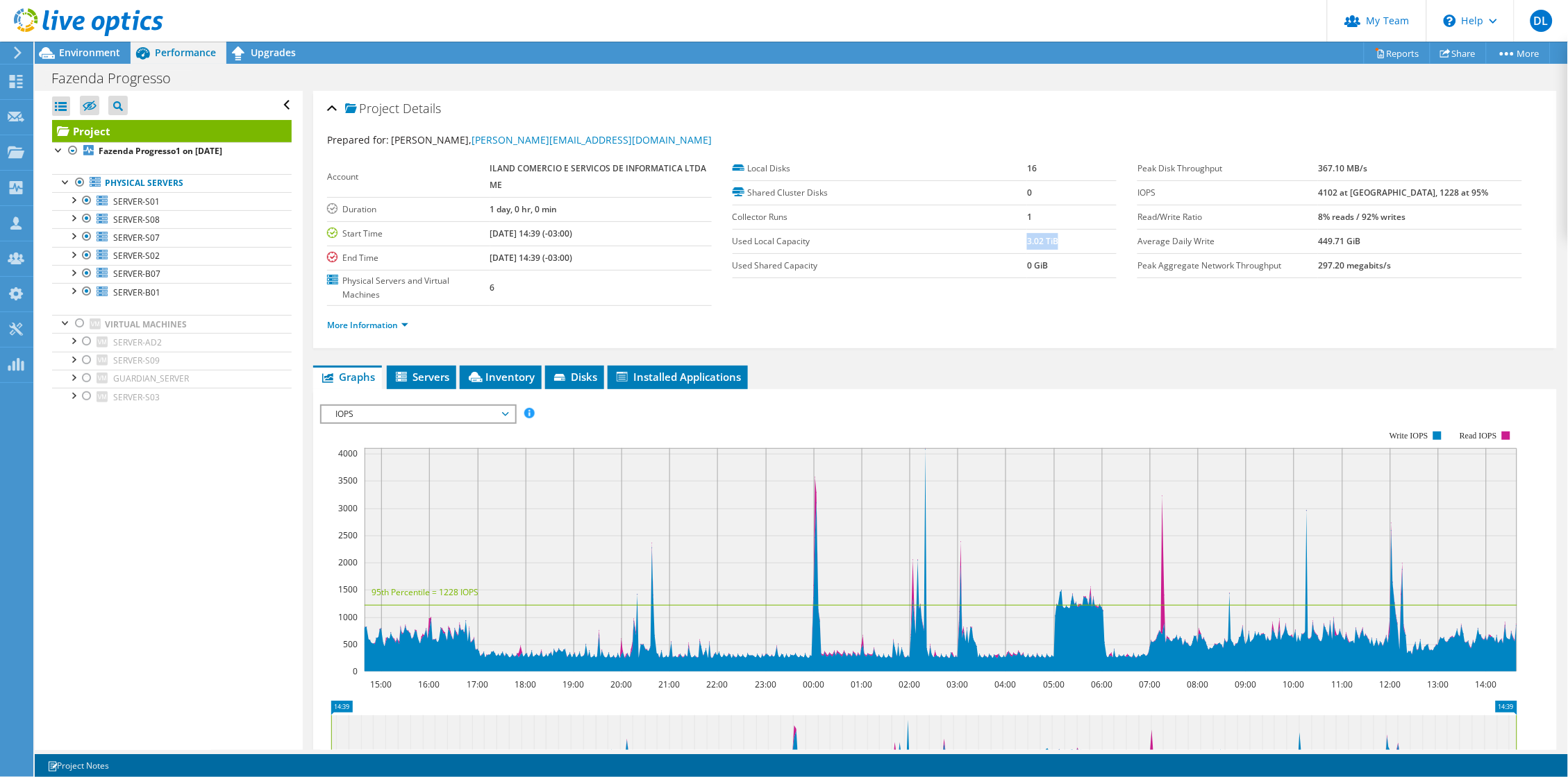
drag, startPoint x: 1020, startPoint y: 242, endPoint x: 1064, endPoint y: 240, distance: 44.0
click at [1064, 240] on td "3.02 TiB" at bounding box center [1072, 241] width 90 height 24
click at [361, 422] on span "IOPS" at bounding box center [418, 414] width 179 height 17
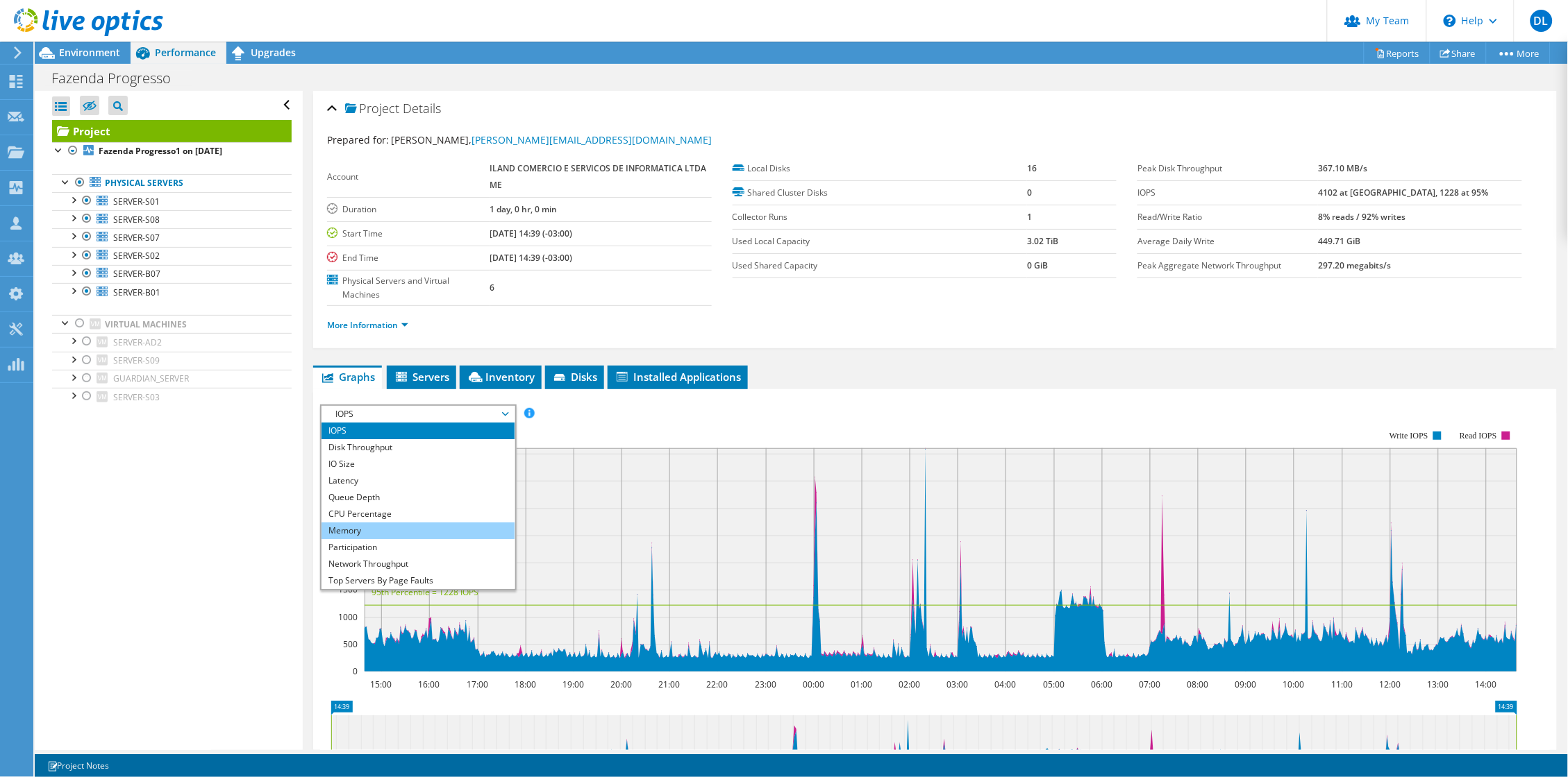
click at [387, 538] on li "Memory" at bounding box center [418, 531] width 192 height 17
